Goal: Task Accomplishment & Management: Use online tool/utility

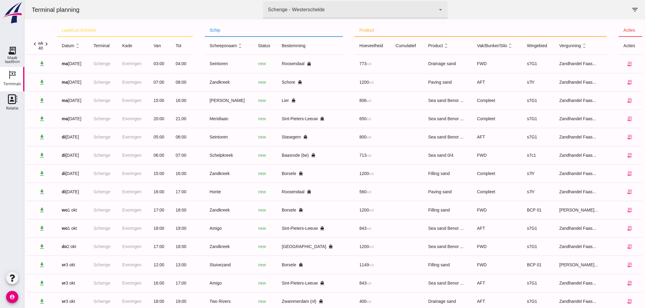
scroll to position [15, 0]
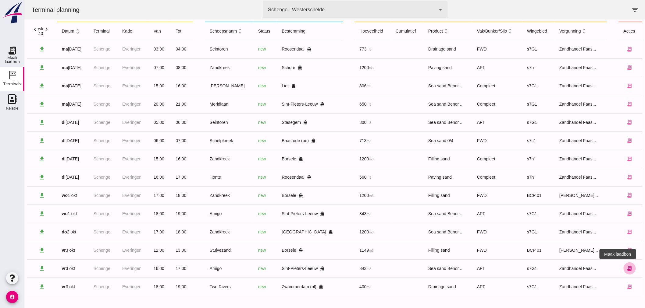
click at [623, 271] on button "receipt_long" at bounding box center [629, 269] width 12 height 12
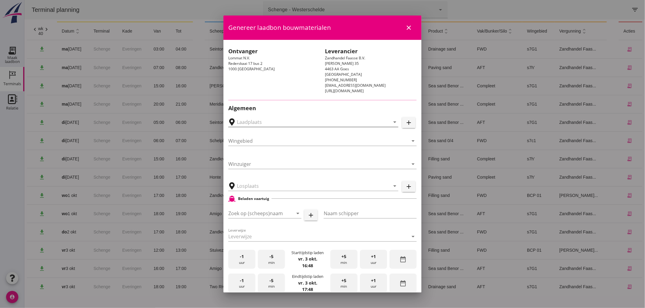
type input "Schenge, [GEOGRAPHIC_DATA]"
type input "s7G1"
type input "Schenge"
type input "Amacro, Sint-Pieters-Leeuw"
type input "Amigo"
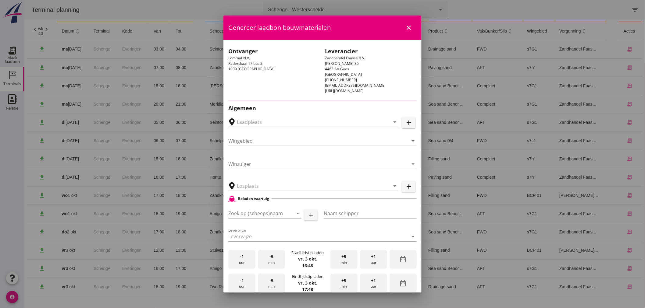
type input "[PERSON_NAME]"
type input "843"
type input "Zeezand Benor 0/2 (6120)"
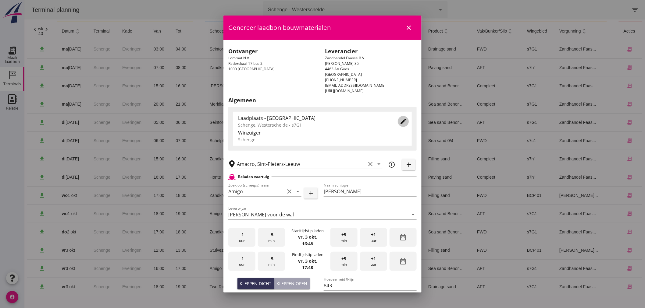
click at [403, 120] on div "edit" at bounding box center [403, 121] width 11 height 7
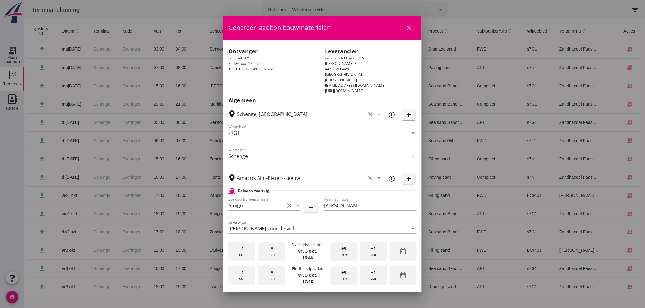
click at [300, 133] on input "s7G1" at bounding box center [318, 133] width 180 height 10
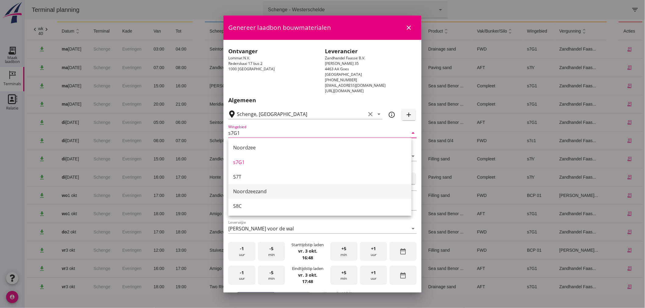
drag, startPoint x: 279, startPoint y: 199, endPoint x: 280, endPoint y: 192, distance: 6.7
click at [280, 192] on div "Noordzee s7G1 S7T Noordzeezand S8C" at bounding box center [319, 177] width 183 height 78
click at [280, 191] on div "Noordzeezand" at bounding box center [319, 191] width 173 height 7
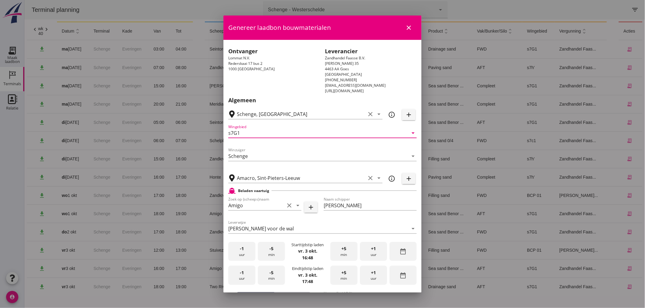
type input "Noordzeezand"
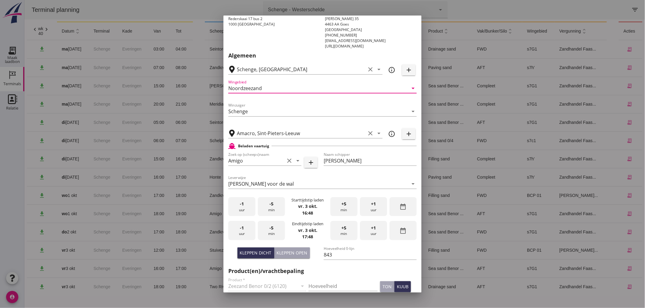
click at [235, 207] on div "-1 uur" at bounding box center [241, 206] width 27 height 19
click at [275, 205] on div "-5 min" at bounding box center [271, 206] width 27 height 19
click at [337, 235] on div "+5 min" at bounding box center [343, 230] width 27 height 19
click at [334, 235] on div "+5 min" at bounding box center [343, 230] width 27 height 19
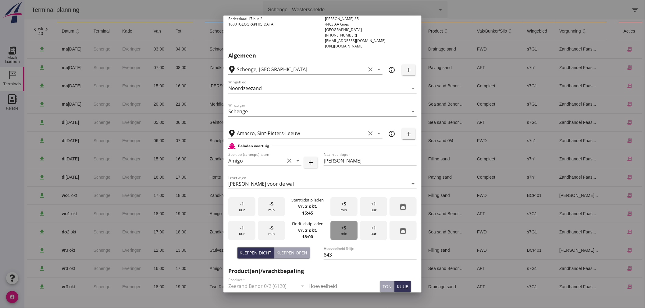
click at [334, 235] on div "+5 min" at bounding box center [343, 230] width 27 height 19
click at [334, 236] on div "+5 min" at bounding box center [343, 230] width 27 height 19
click at [239, 226] on div "-1 uur" at bounding box center [241, 230] width 27 height 19
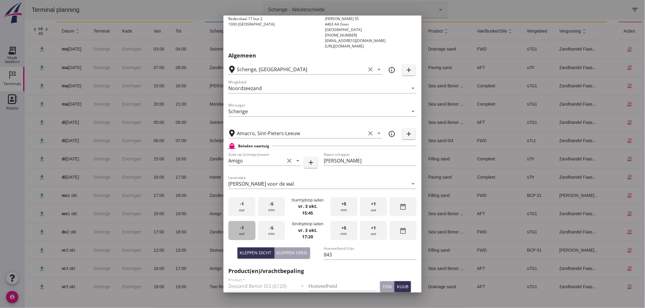
click at [239, 226] on div "-1 uur" at bounding box center [241, 230] width 27 height 19
click at [371, 229] on span "+1" at bounding box center [373, 228] width 5 height 7
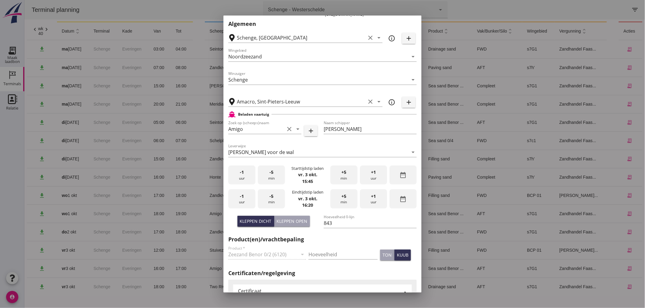
scroll to position [90, 0]
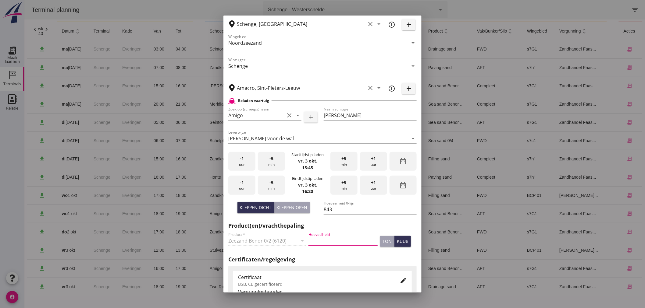
click at [358, 239] on input "Hoeveelheid" at bounding box center [342, 241] width 69 height 10
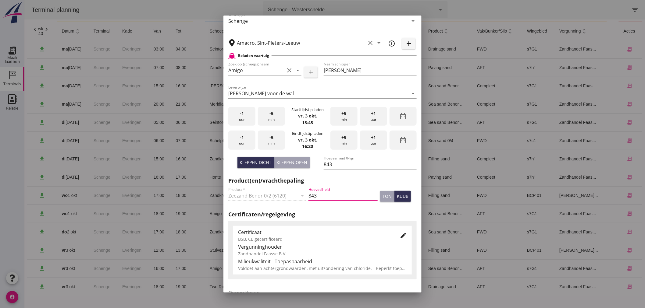
type input "843"
click at [399, 235] on icon "edit" at bounding box center [402, 235] width 7 height 7
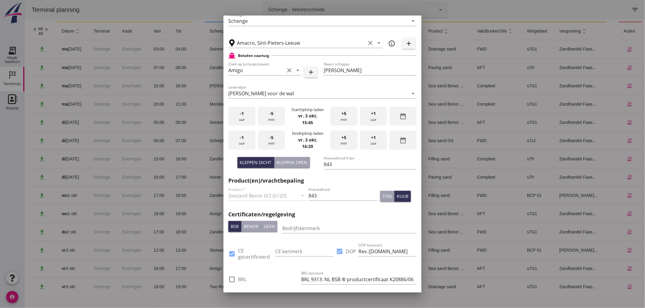
click at [241, 277] on label "BRL" at bounding box center [242, 280] width 9 height 6
checkbox input "true"
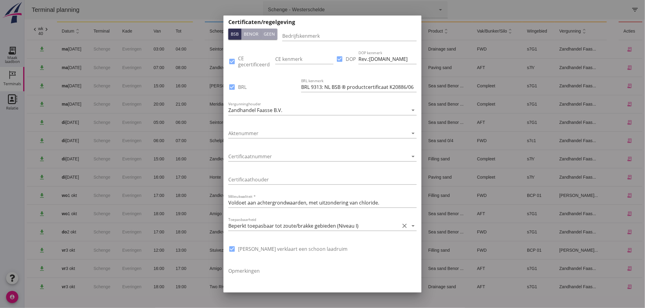
scroll to position [366, 0]
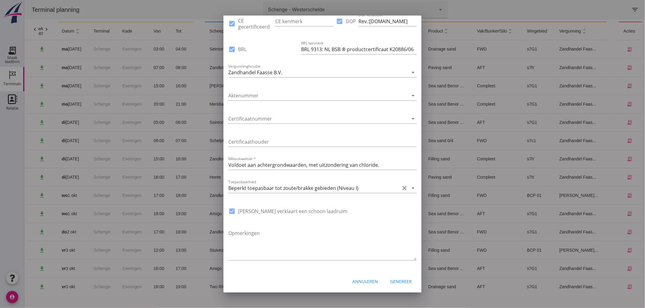
click at [412, 285] on div "Annuleren Genereer" at bounding box center [322, 281] width 198 height 21
click at [405, 281] on div "Genereer" at bounding box center [401, 281] width 22 height 6
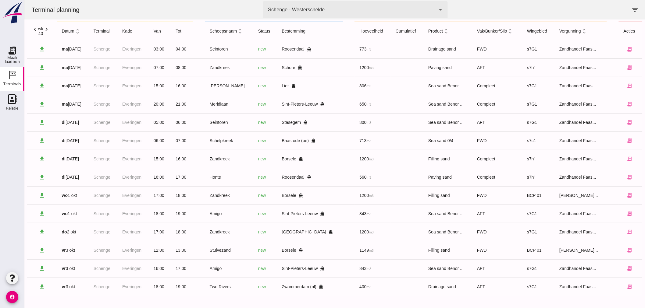
click at [48, 28] on icon "chevron_right" at bounding box center [46, 29] width 6 height 6
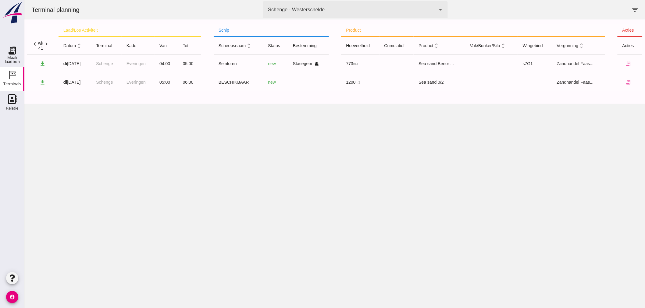
scroll to position [0, 0]
